Goal: Task Accomplishment & Management: Use online tool/utility

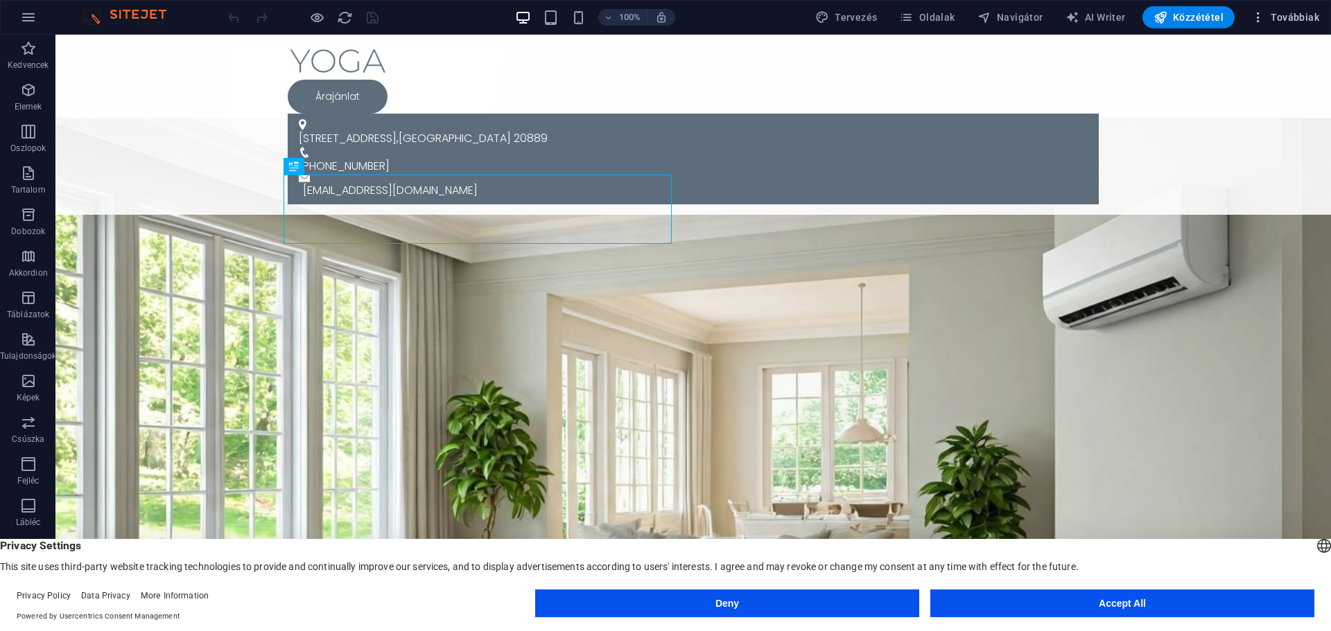
click at [1262, 21] on icon "button" at bounding box center [1258, 17] width 14 height 14
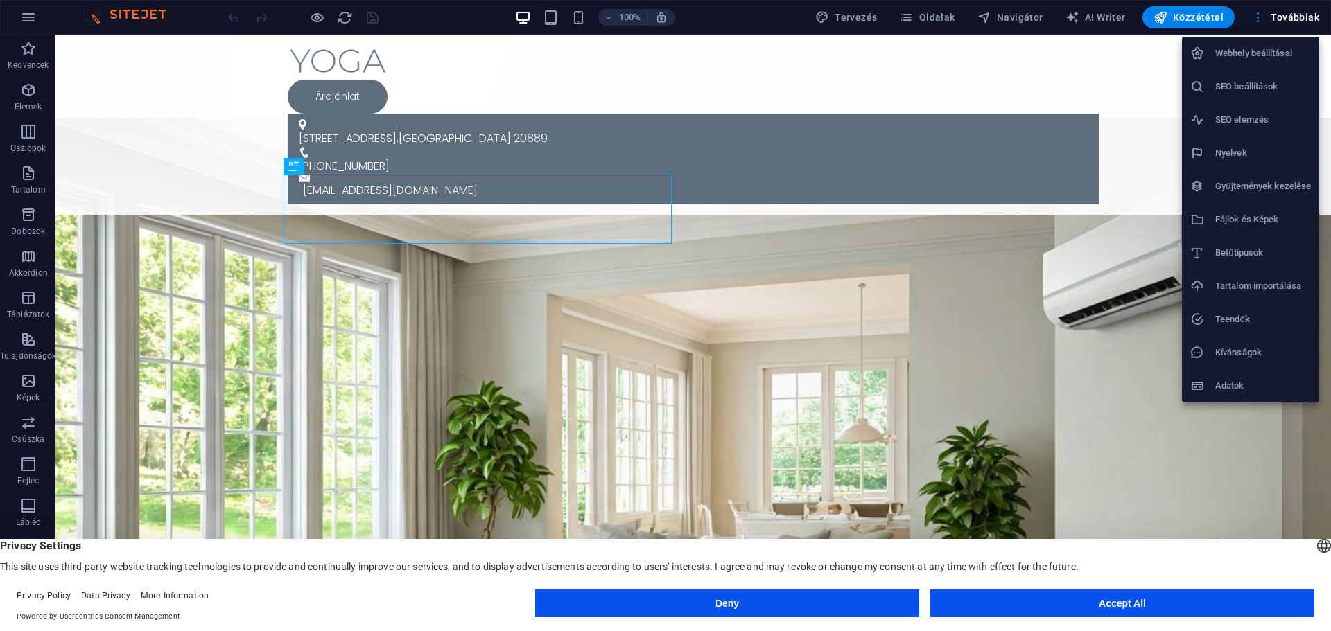
click at [993, 606] on button "Accept All" at bounding box center [1122, 604] width 384 height 28
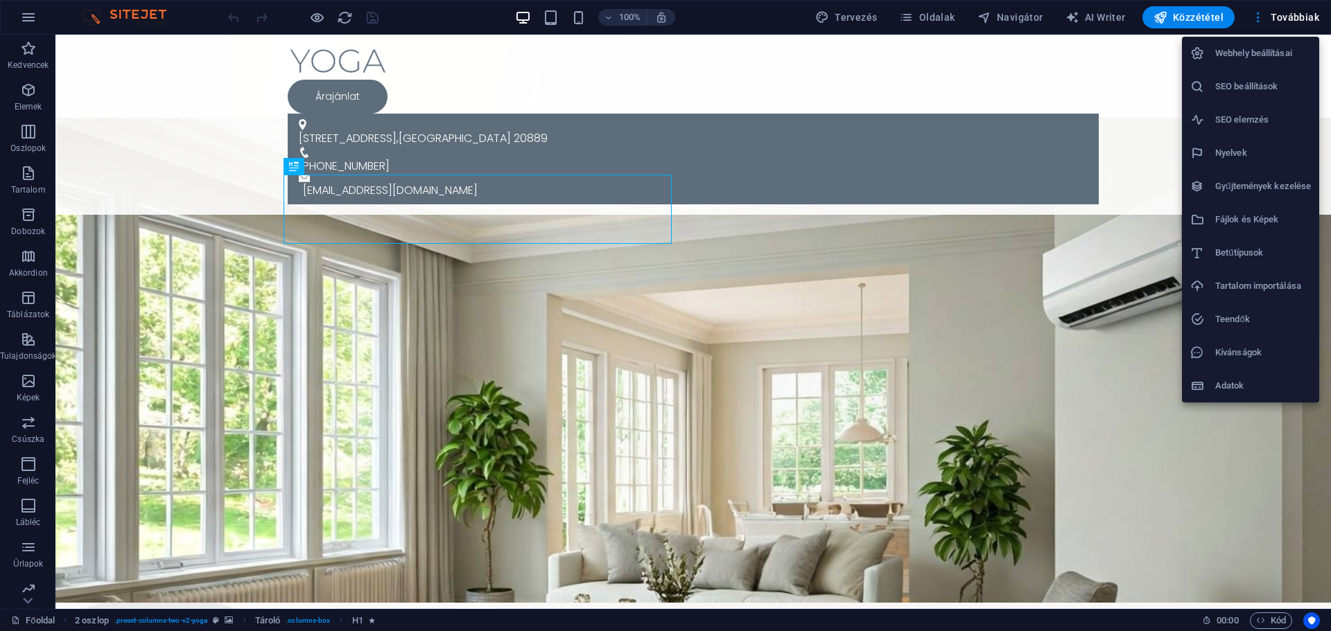
click at [23, 14] on div at bounding box center [665, 315] width 1331 height 631
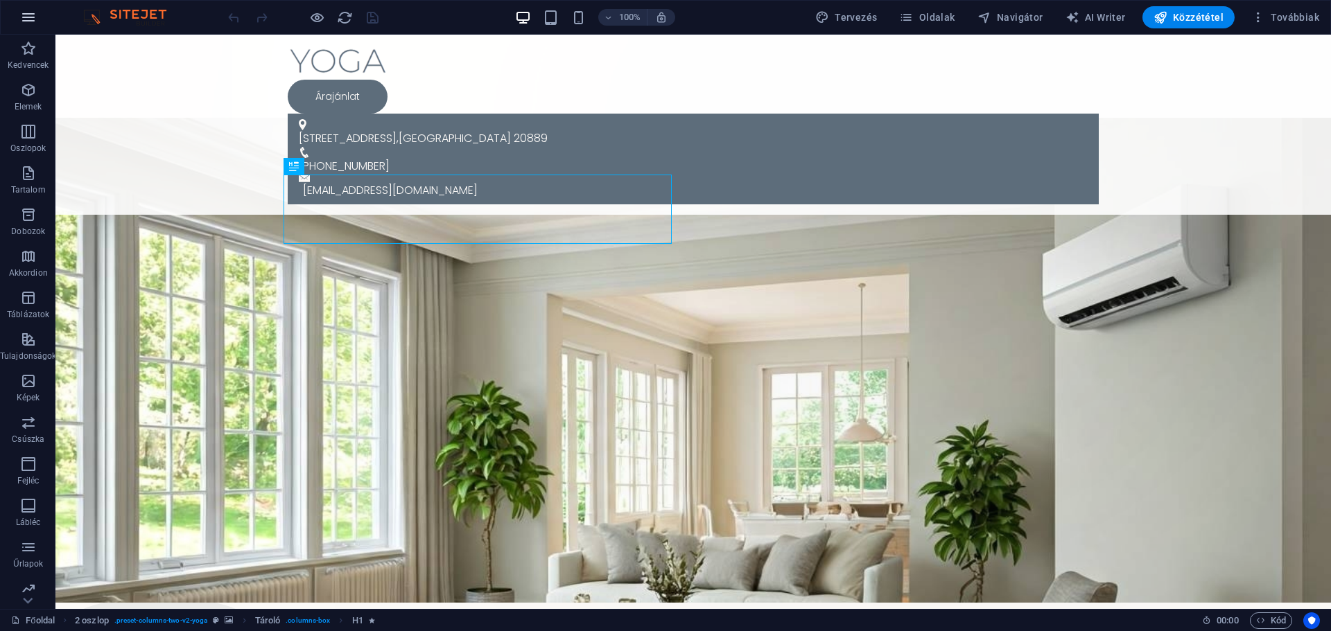
click at [27, 14] on icon "button" at bounding box center [28, 17] width 17 height 17
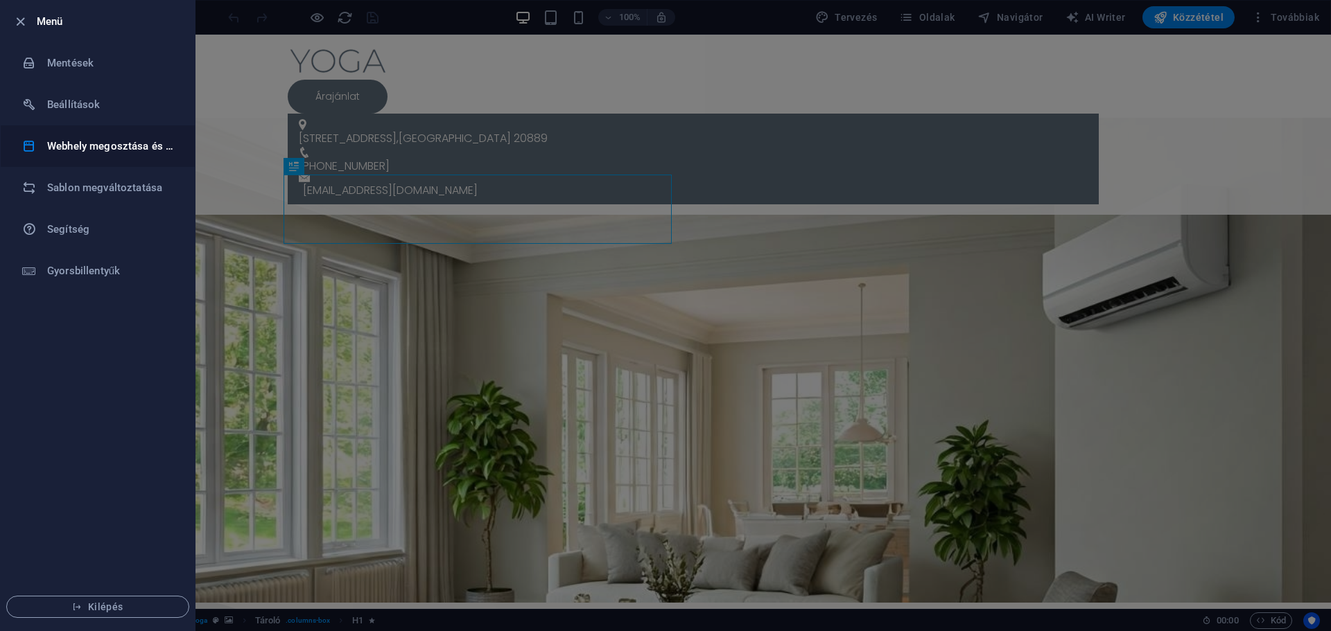
click at [74, 140] on h6 "Webhely megosztása és másolása" at bounding box center [111, 146] width 128 height 17
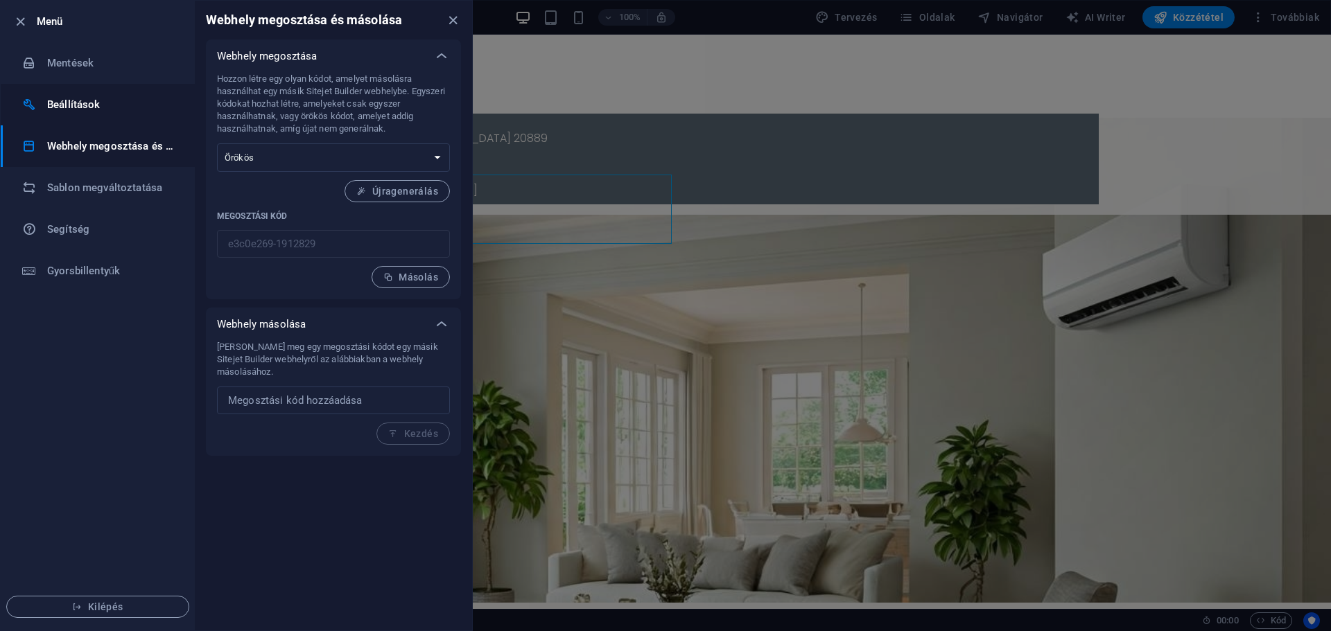
click at [73, 108] on h6 "Beállítások" at bounding box center [111, 104] width 128 height 17
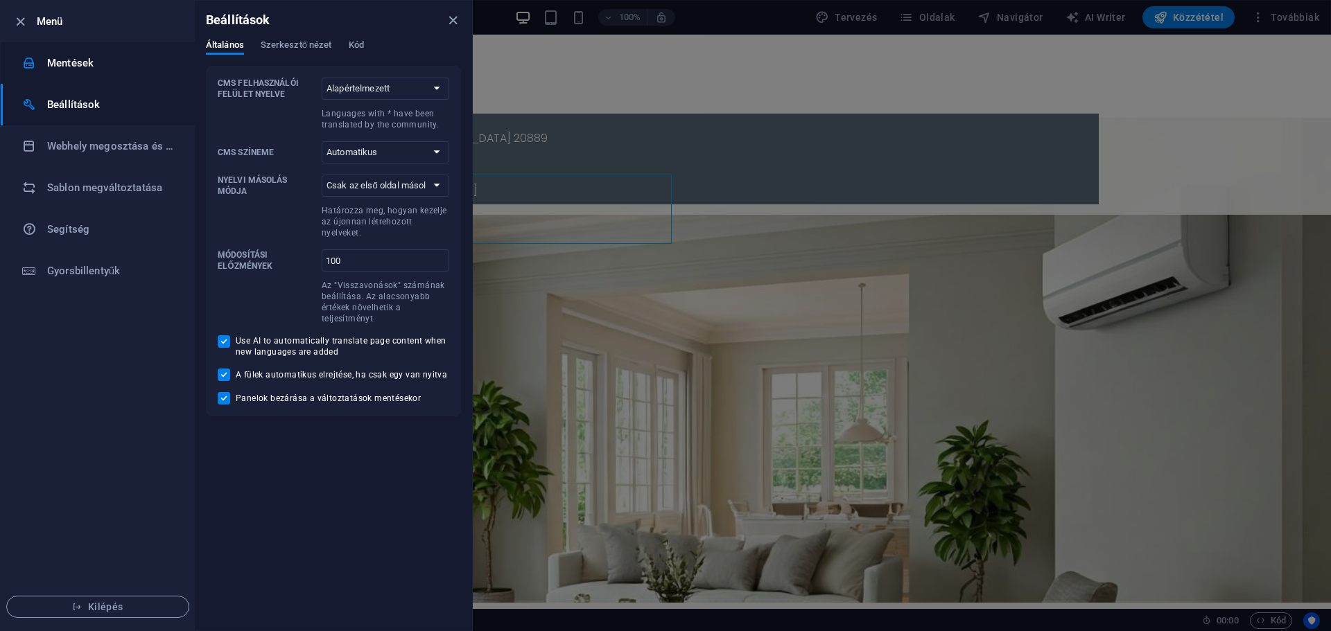
click at [64, 66] on h6 "Mentések" at bounding box center [111, 63] width 128 height 17
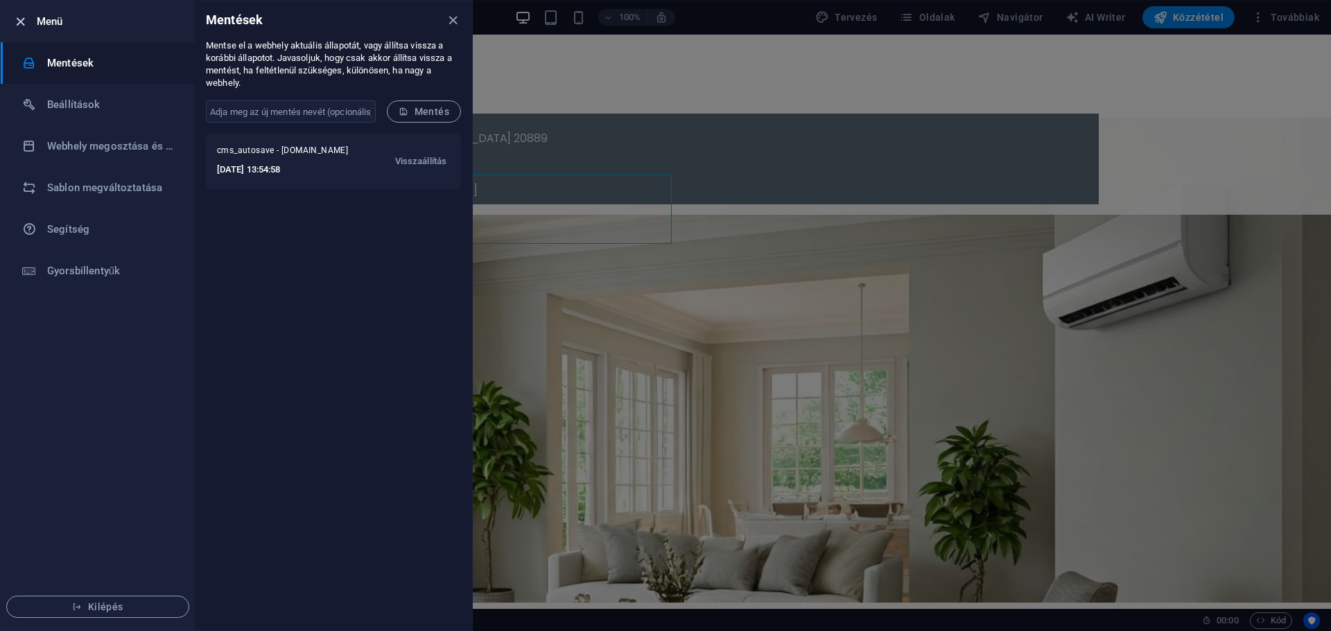
click at [19, 19] on icon "button" at bounding box center [20, 22] width 16 height 16
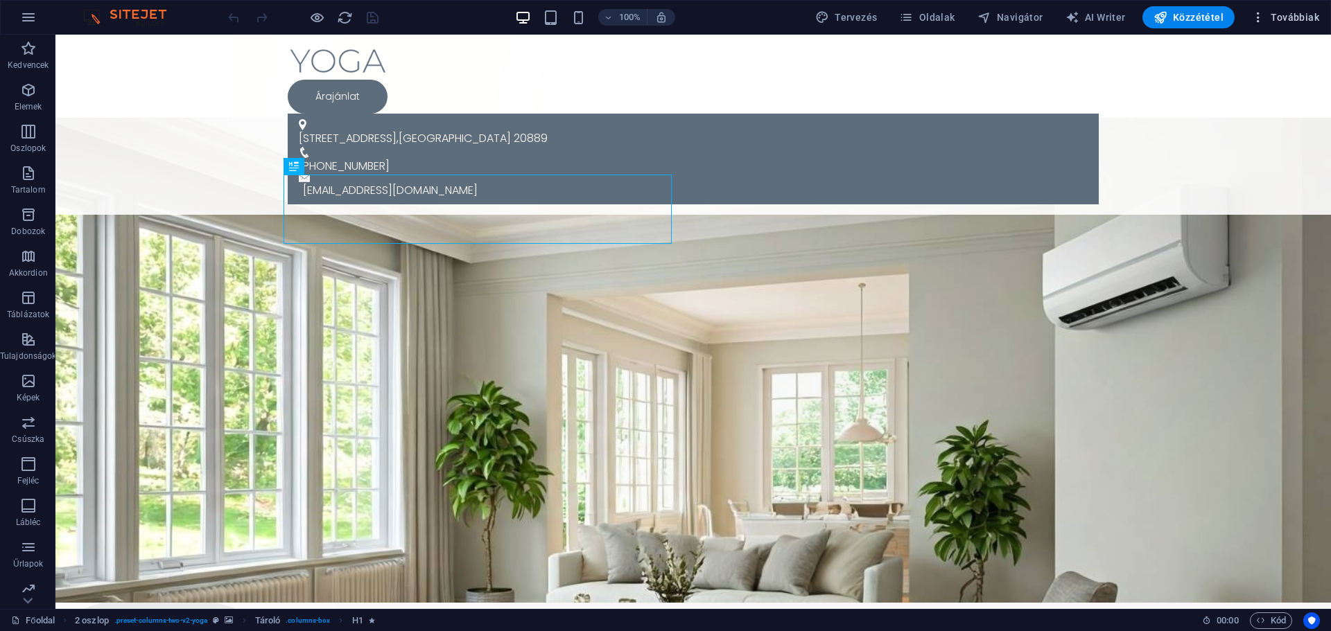
click at [1261, 19] on icon "button" at bounding box center [1258, 17] width 14 height 14
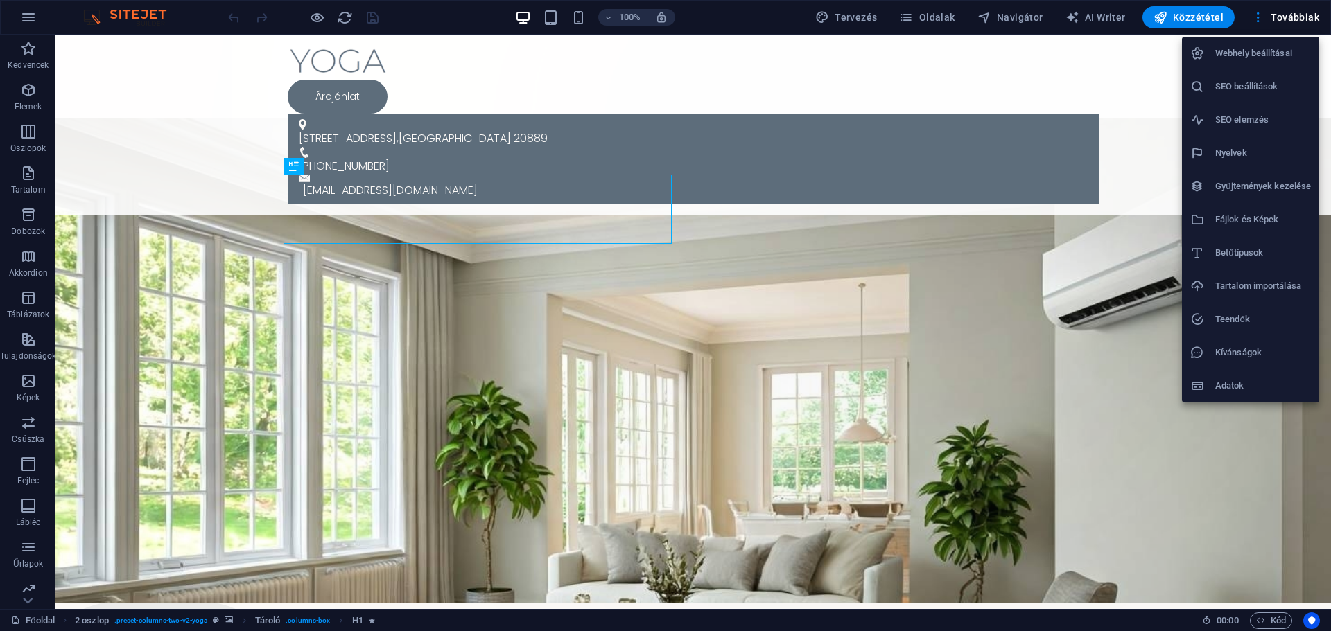
click at [1235, 388] on h6 "Adatok" at bounding box center [1263, 386] width 96 height 17
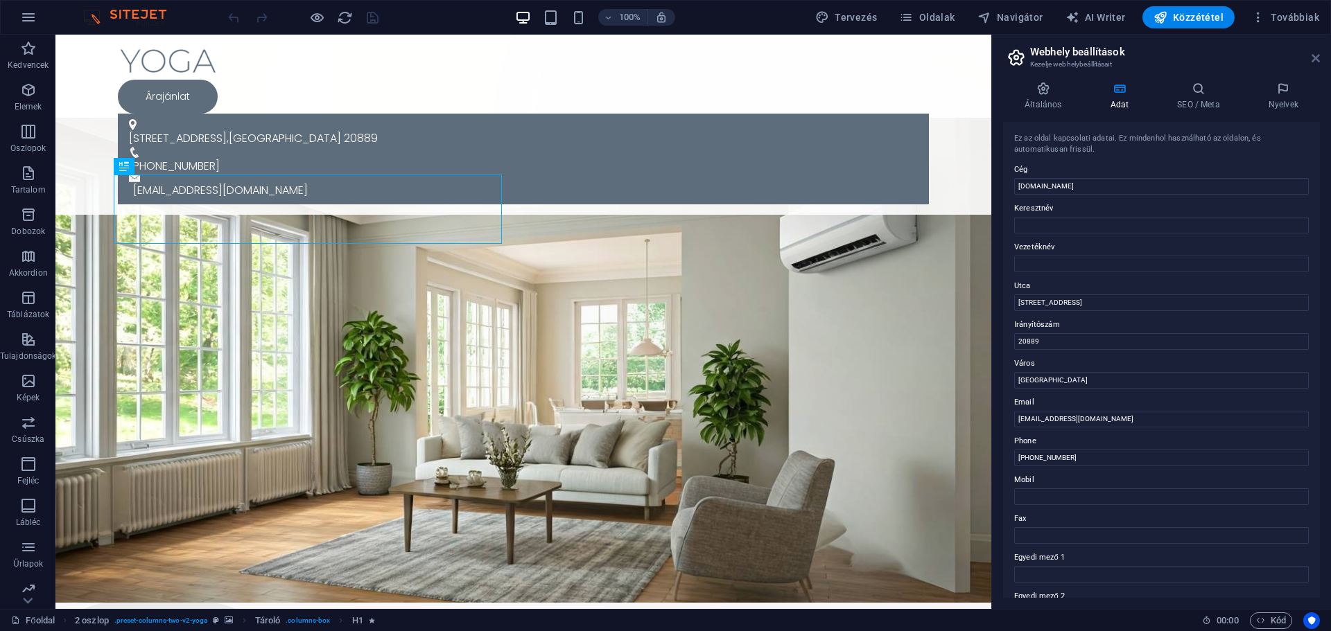
click at [1317, 58] on icon at bounding box center [1315, 58] width 8 height 11
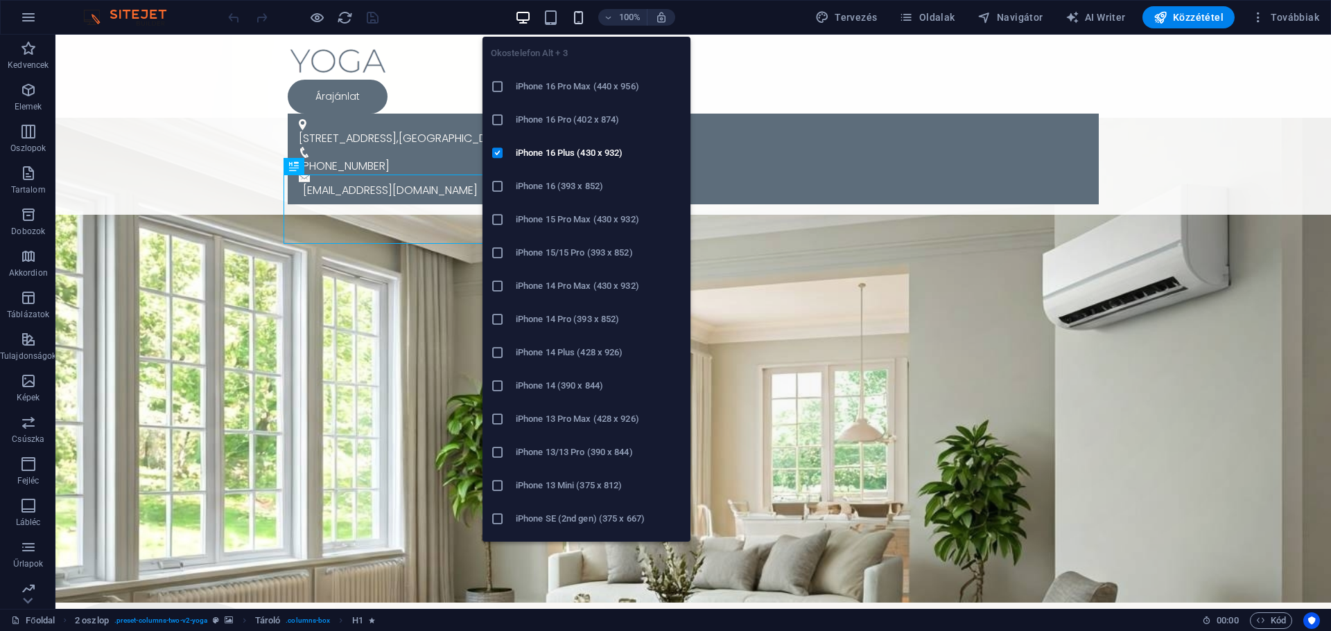
click at [575, 18] on icon "button" at bounding box center [578, 18] width 16 height 16
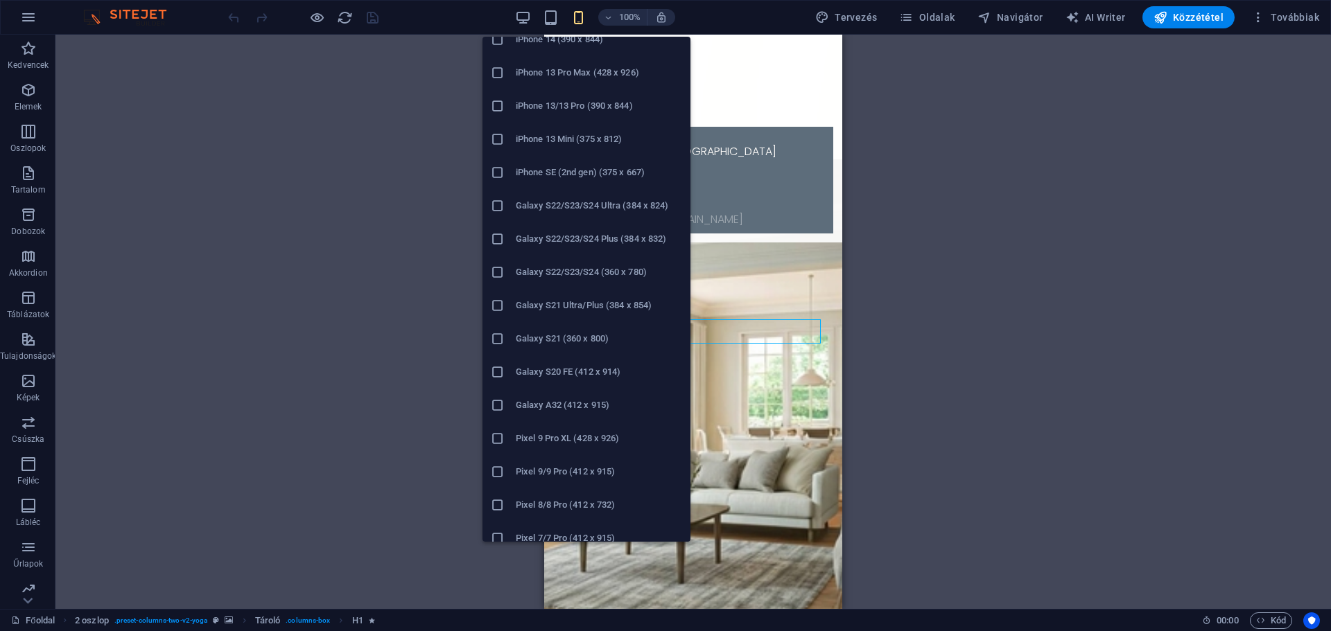
scroll to position [593, 0]
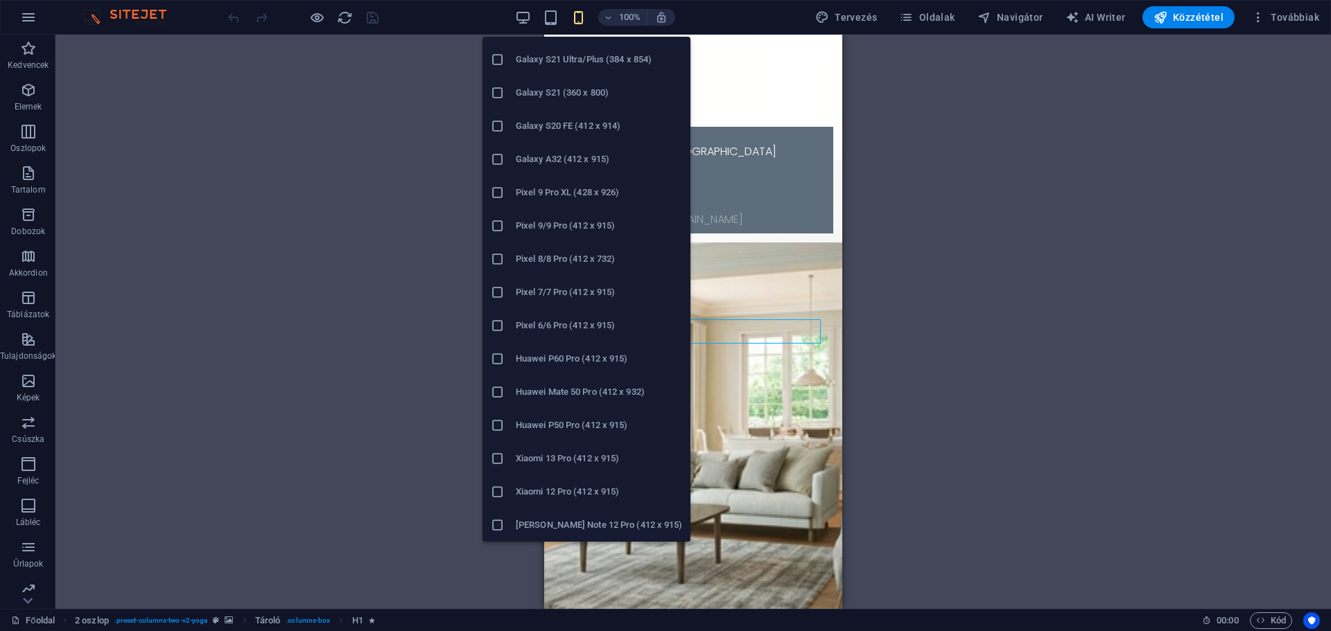
click at [563, 462] on h6 "Xiaomi 13 Pro (412 x 915)" at bounding box center [599, 458] width 166 height 17
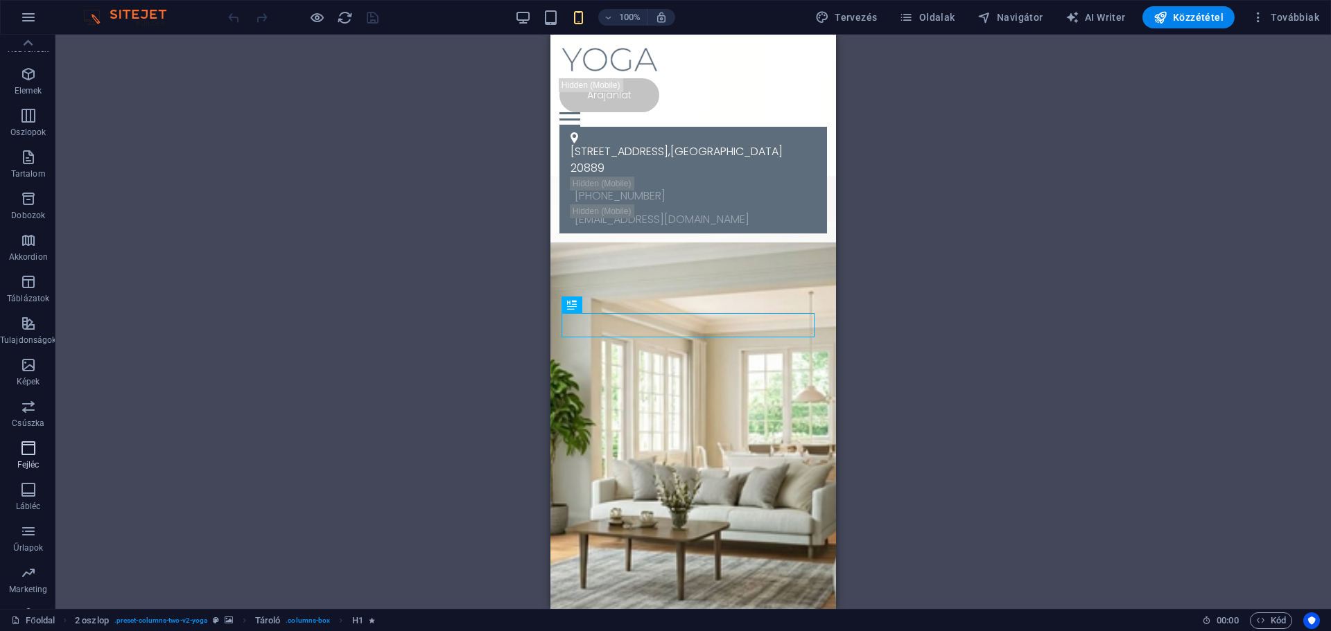
scroll to position [0, 0]
click at [105, 17] on img at bounding box center [132, 17] width 104 height 17
click at [122, 12] on img at bounding box center [132, 17] width 104 height 17
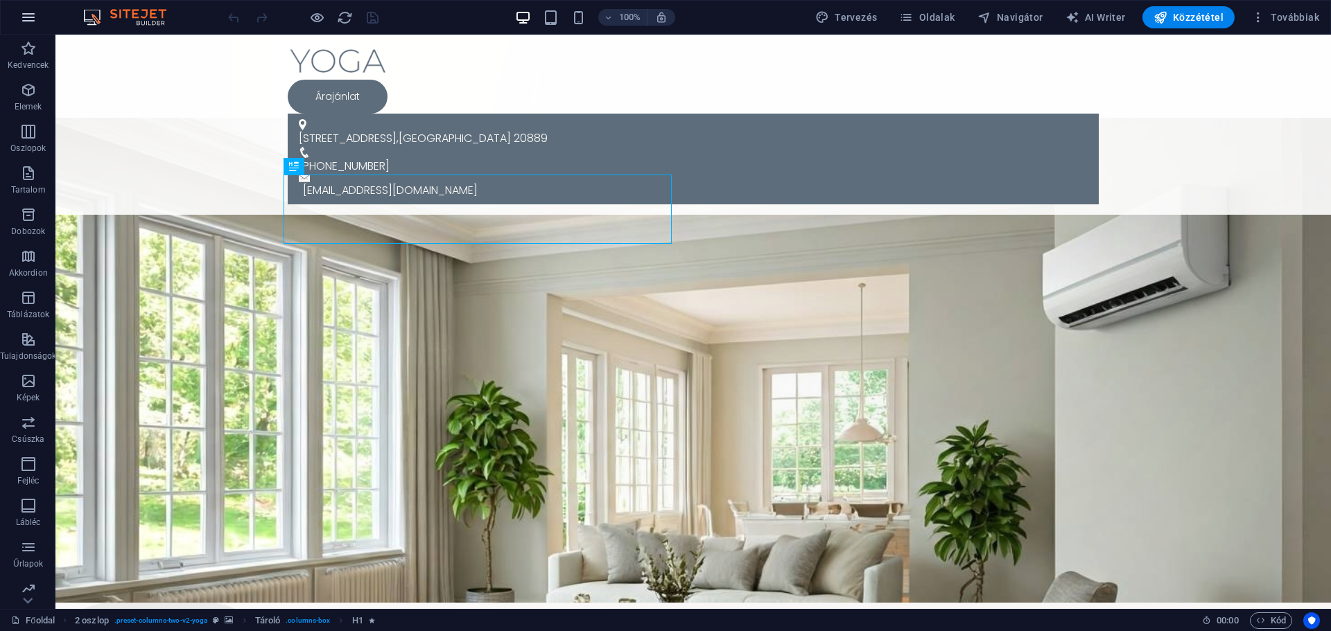
click at [28, 11] on icon "button" at bounding box center [28, 17] width 17 height 17
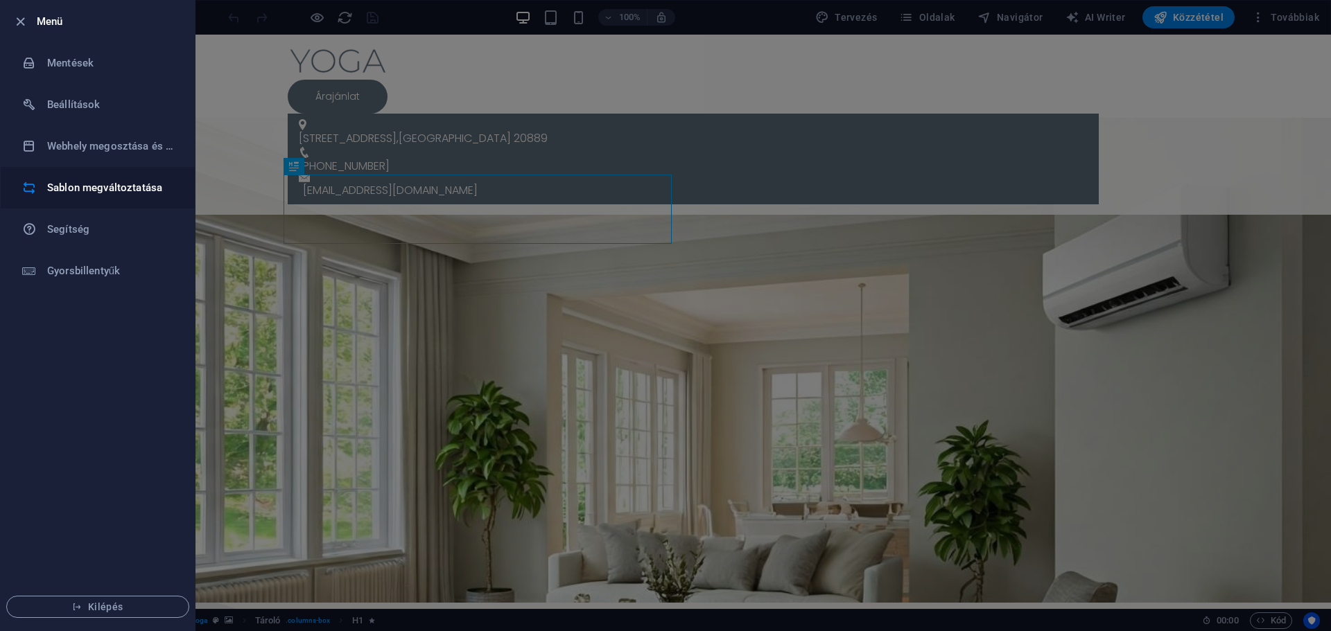
click at [100, 189] on h6 "Sablon megváltoztatása" at bounding box center [111, 187] width 128 height 17
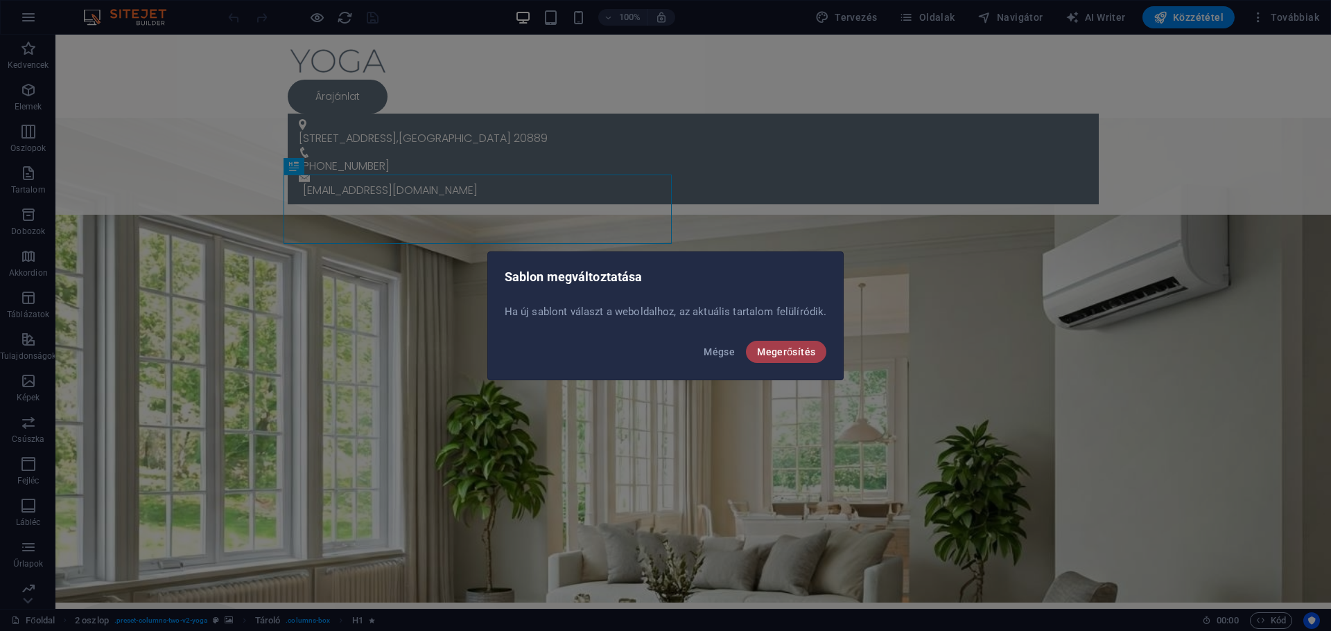
click at [776, 347] on span "Megerősítés" at bounding box center [786, 352] width 58 height 11
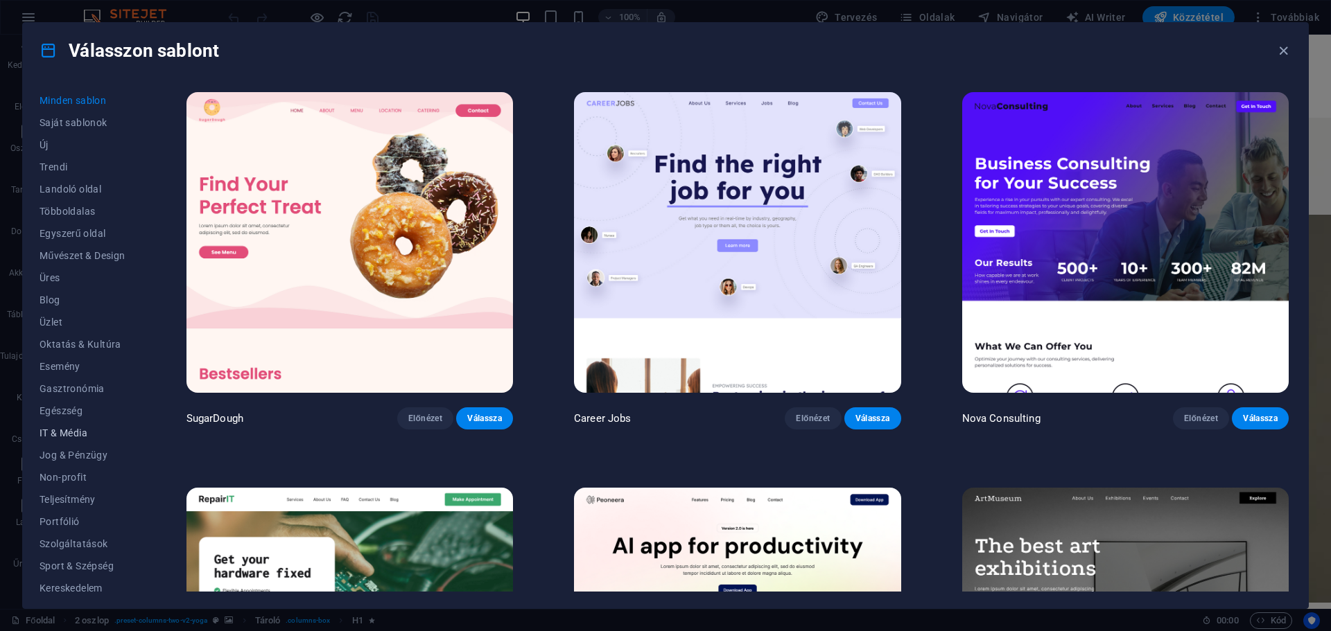
click at [78, 437] on span "IT & Média" at bounding box center [83, 433] width 86 height 11
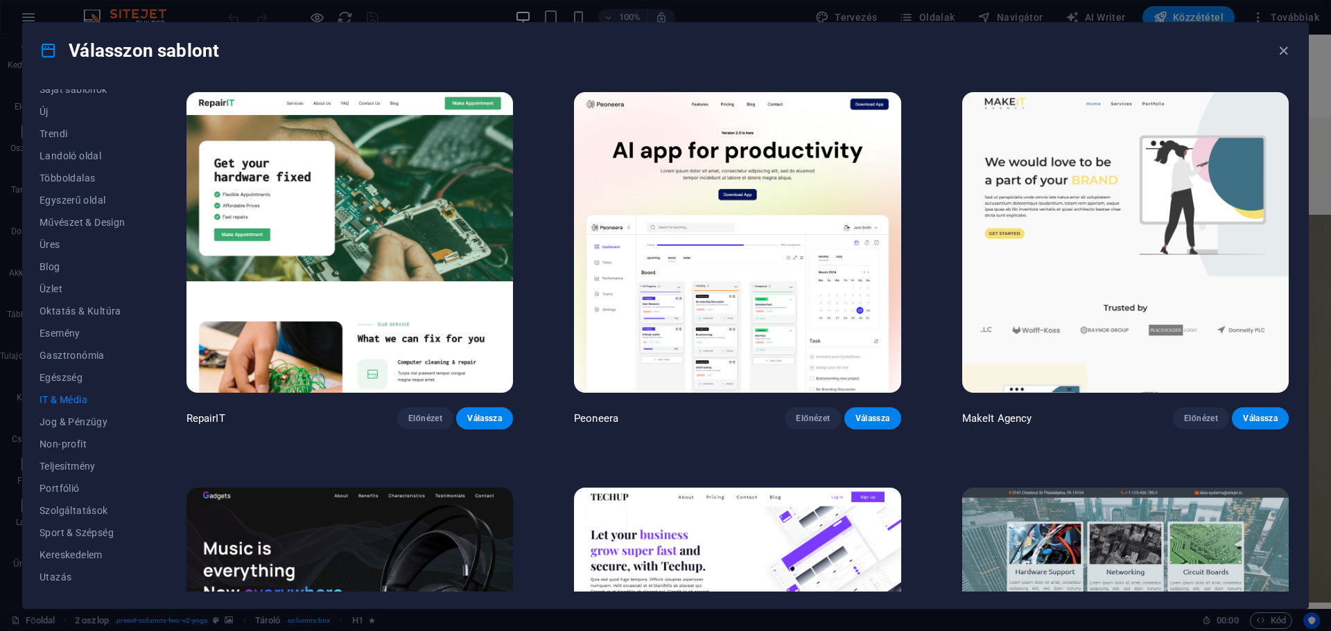
scroll to position [52, 0]
